Goal: Task Accomplishment & Management: Manage account settings

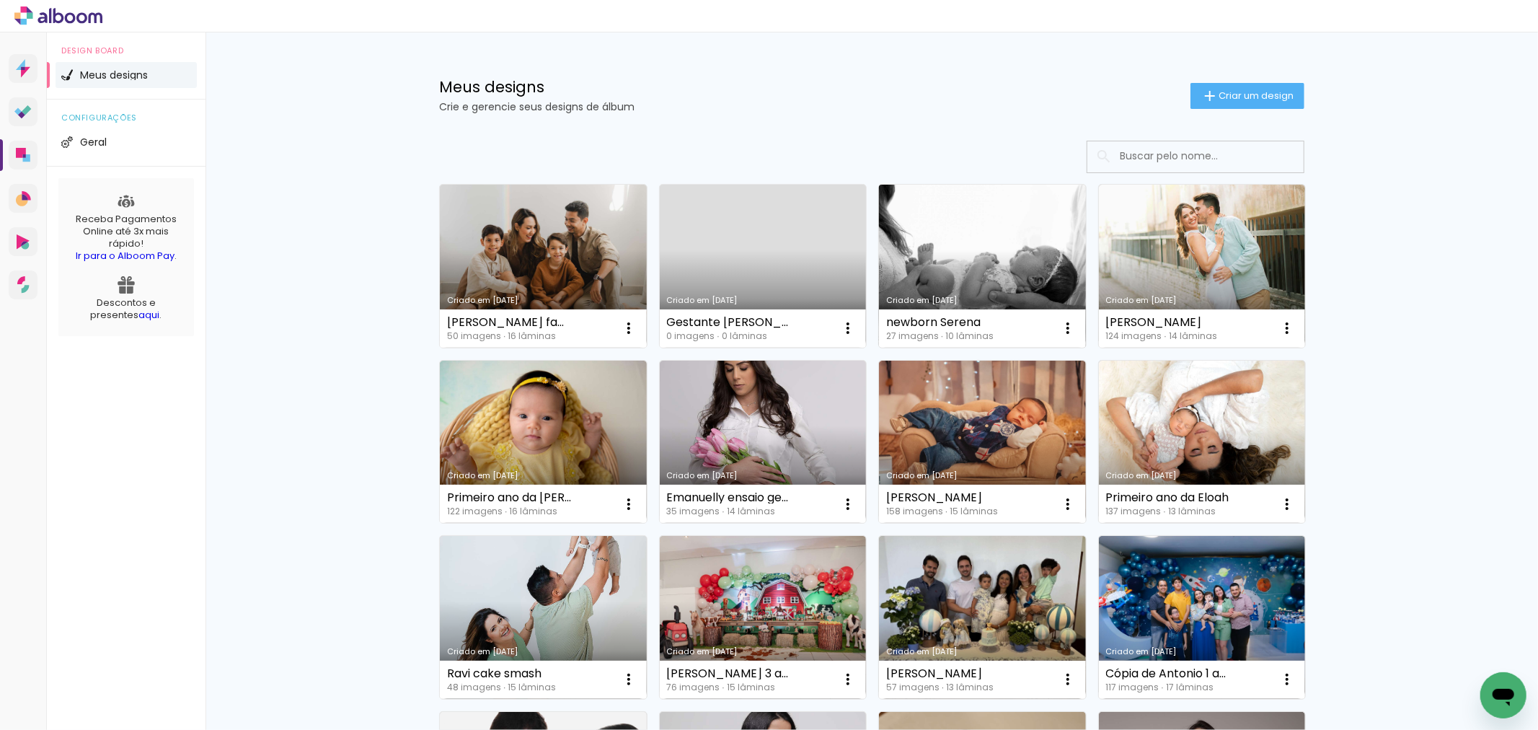
click at [978, 262] on link "Criado em [DATE]" at bounding box center [982, 266] width 207 height 163
